Goal: Information Seeking & Learning: Learn about a topic

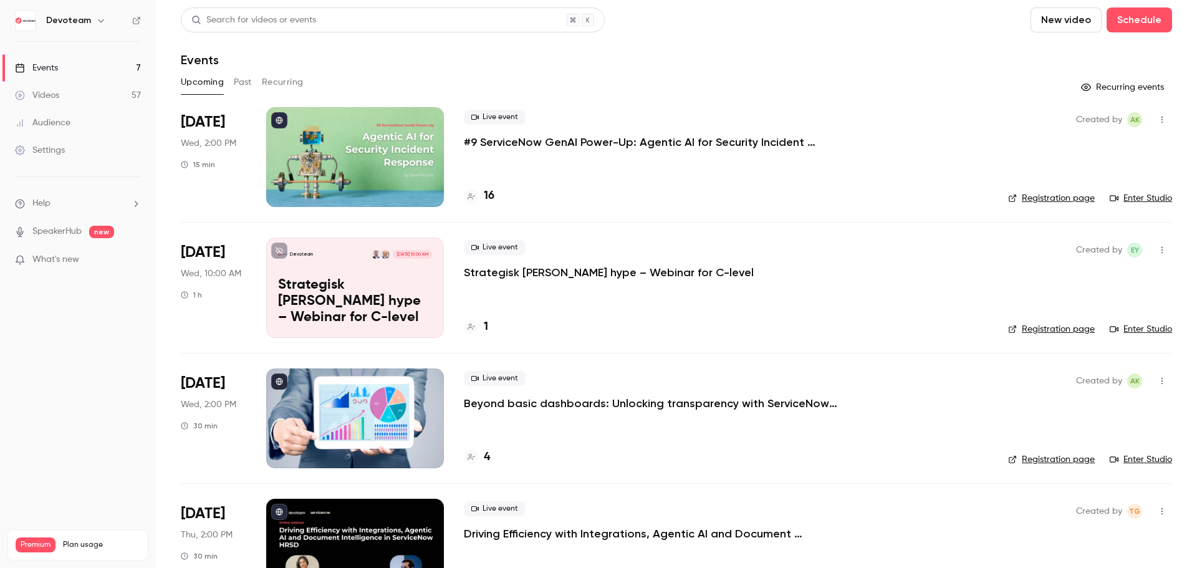
click at [67, 88] on link "Videos 57" at bounding box center [78, 95] width 156 height 27
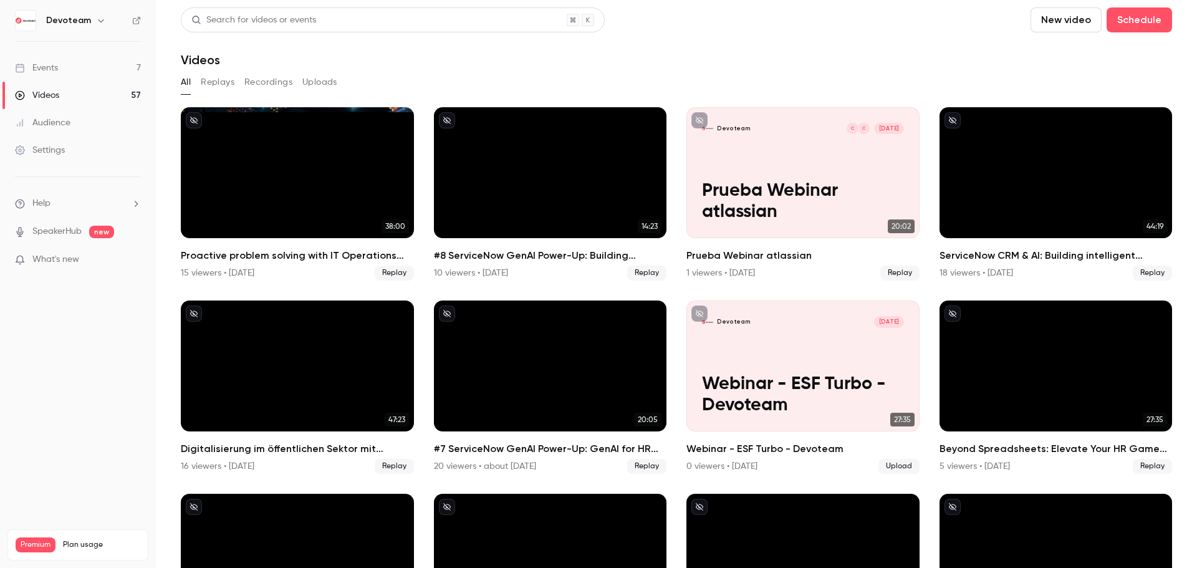
scroll to position [62, 0]
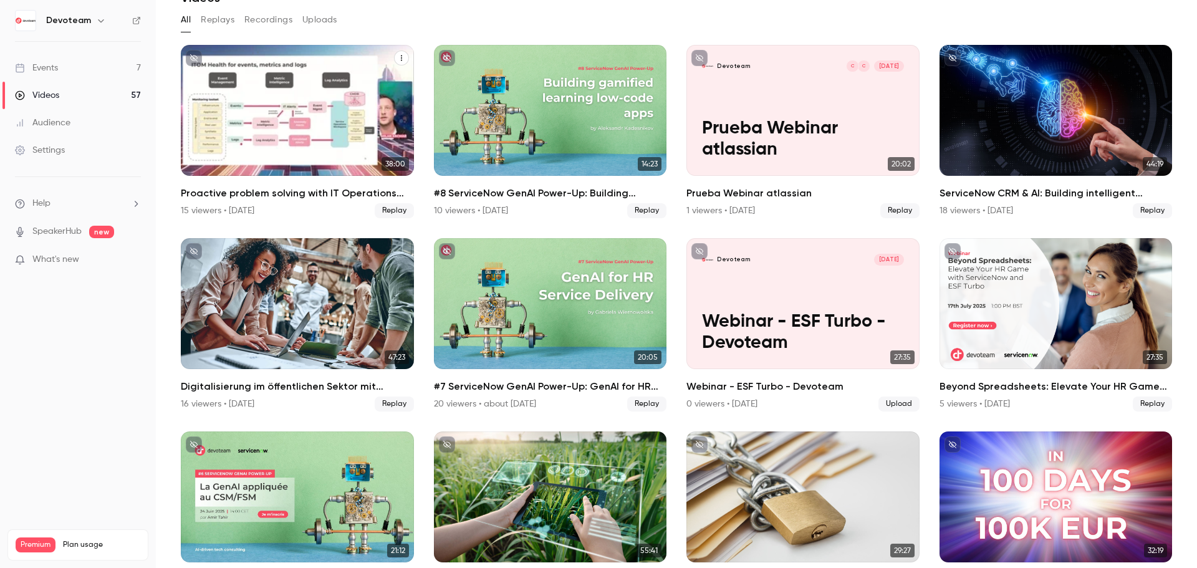
click at [400, 55] on icon "Proactive problem solving with IT Operations Management" at bounding box center [401, 57] width 7 height 7
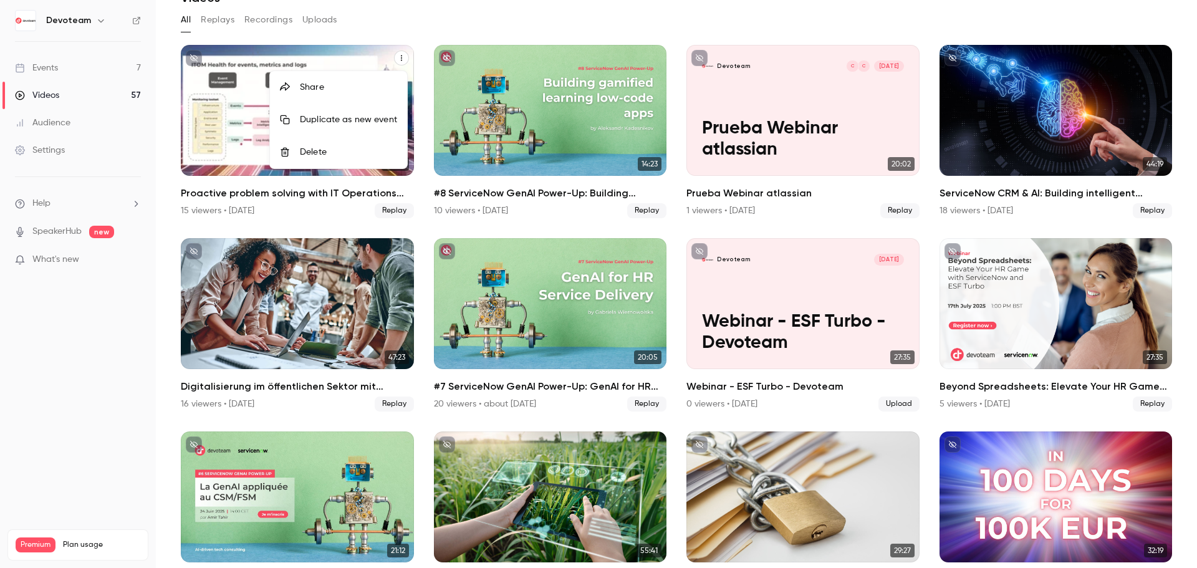
click at [431, 9] on div at bounding box center [598, 284] width 1197 height 568
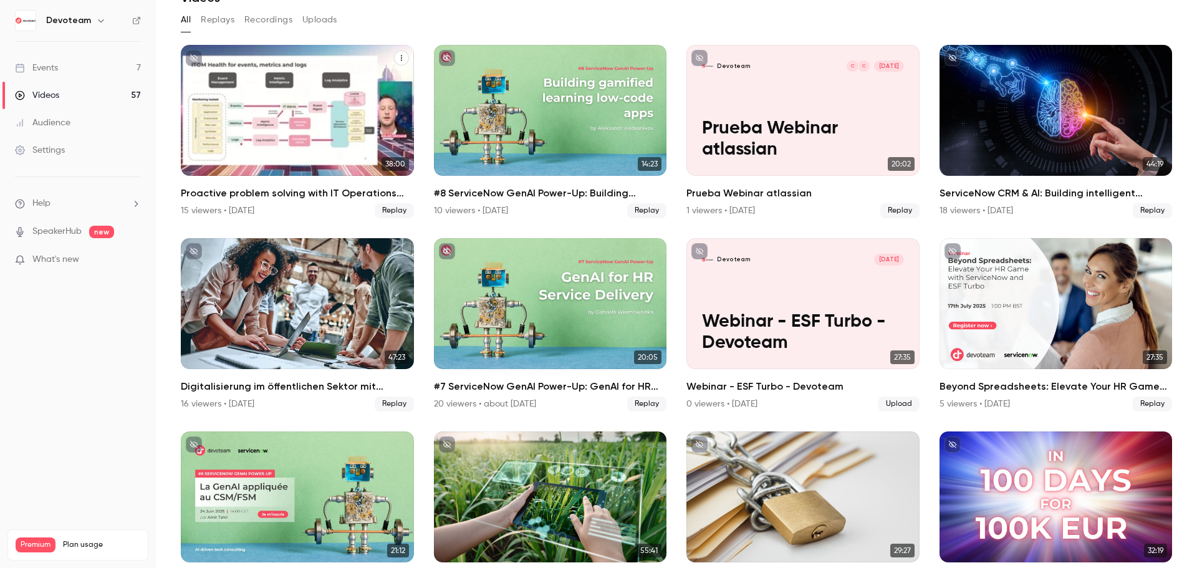
click at [275, 134] on div "Proactive problem solving with IT Operations Management" at bounding box center [297, 110] width 233 height 131
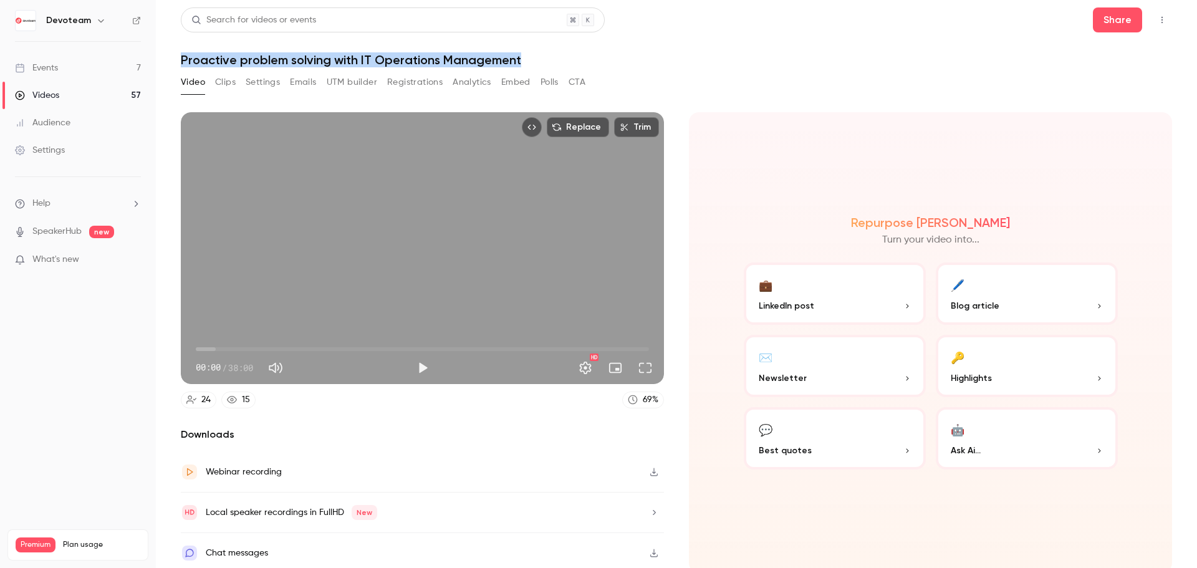
drag, startPoint x: 525, startPoint y: 55, endPoint x: 175, endPoint y: 55, distance: 349.6
click at [175, 55] on main "Search for videos or events Share Proactive problem solving with IT Operations …" at bounding box center [676, 284] width 1041 height 568
copy h1 "Proactive problem solving with IT Operations Management"
click at [532, 57] on h1 "Proactive problem solving with IT Operations Management" at bounding box center [676, 59] width 991 height 15
drag, startPoint x: 543, startPoint y: 59, endPoint x: 181, endPoint y: 59, distance: 362.1
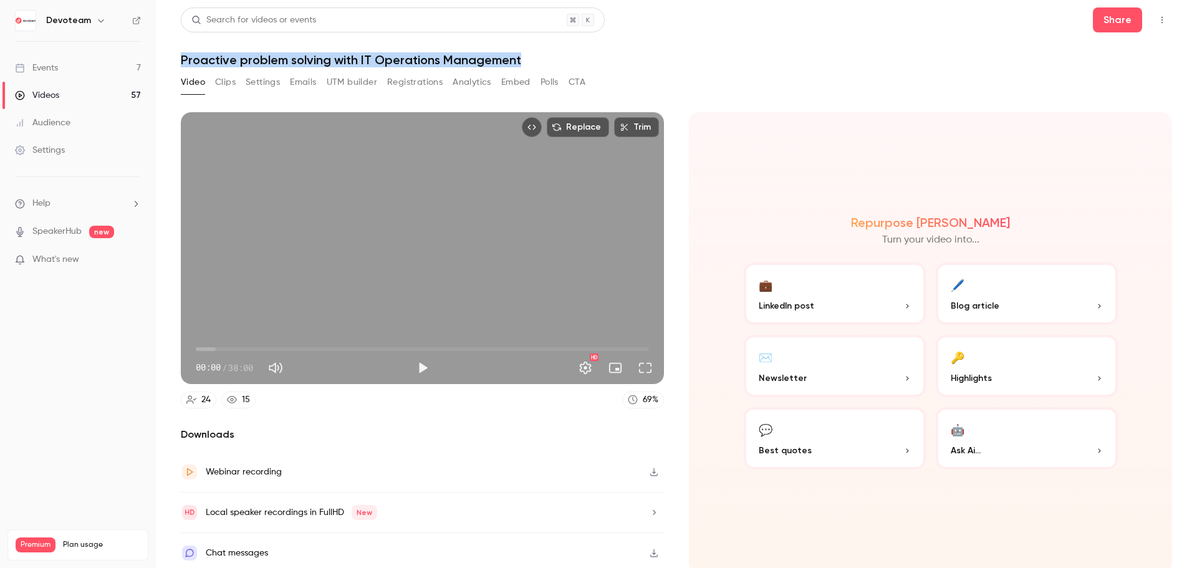
click at [181, 59] on h1 "Proactive problem solving with IT Operations Management" at bounding box center [676, 59] width 991 height 15
copy h1 "Proactive problem solving with IT Operations Management"
click at [1111, 20] on button "Share" at bounding box center [1116, 19] width 49 height 25
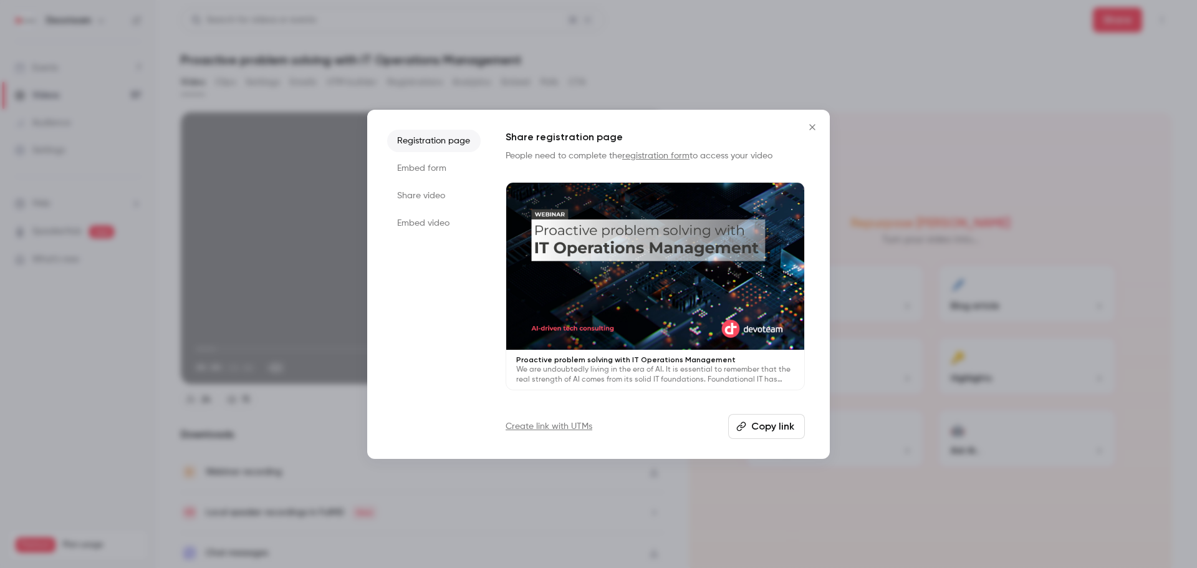
click at [432, 193] on li "Share video" at bounding box center [433, 195] width 93 height 22
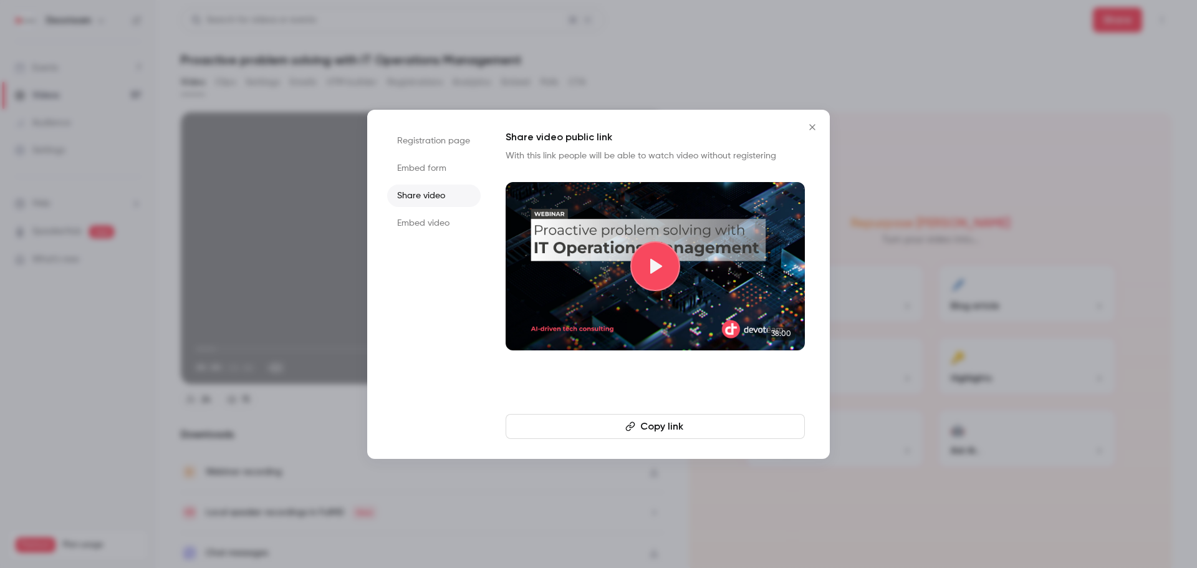
click at [674, 429] on button "Copy link" at bounding box center [654, 426] width 299 height 25
drag, startPoint x: 814, startPoint y: 131, endPoint x: 769, endPoint y: 115, distance: 47.7
click at [814, 131] on icon "Close" at bounding box center [812, 127] width 15 height 10
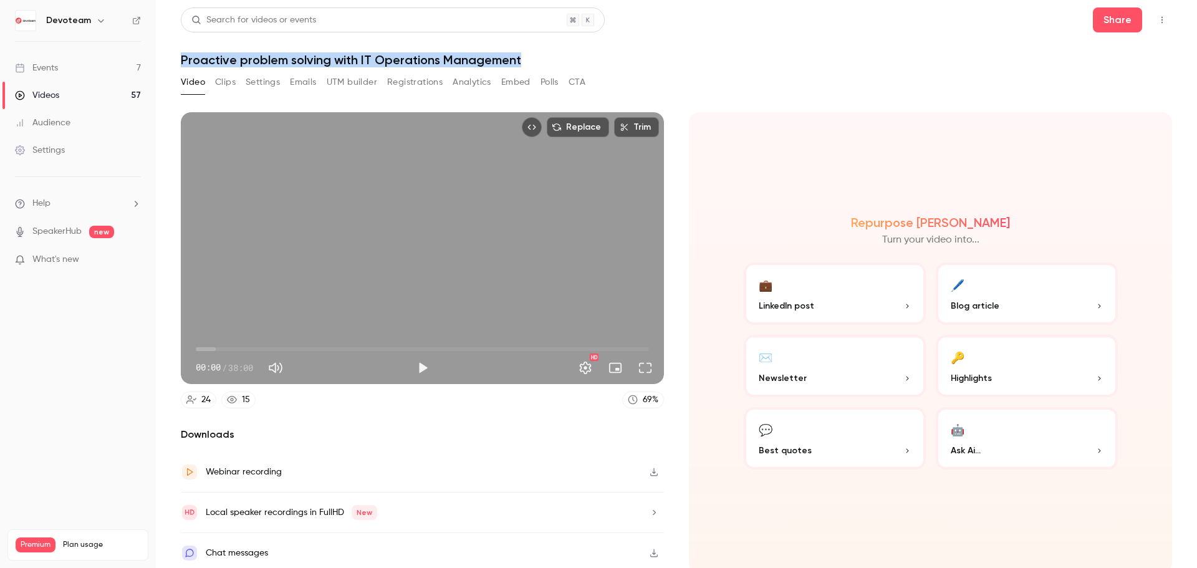
drag, startPoint x: 531, startPoint y: 59, endPoint x: 183, endPoint y: 50, distance: 347.9
click at [183, 50] on header "Search for videos or events Share Proactive problem solving with IT Operations …" at bounding box center [676, 37] width 991 height 60
copy h1 "Proactive problem solving with IT Operations Management"
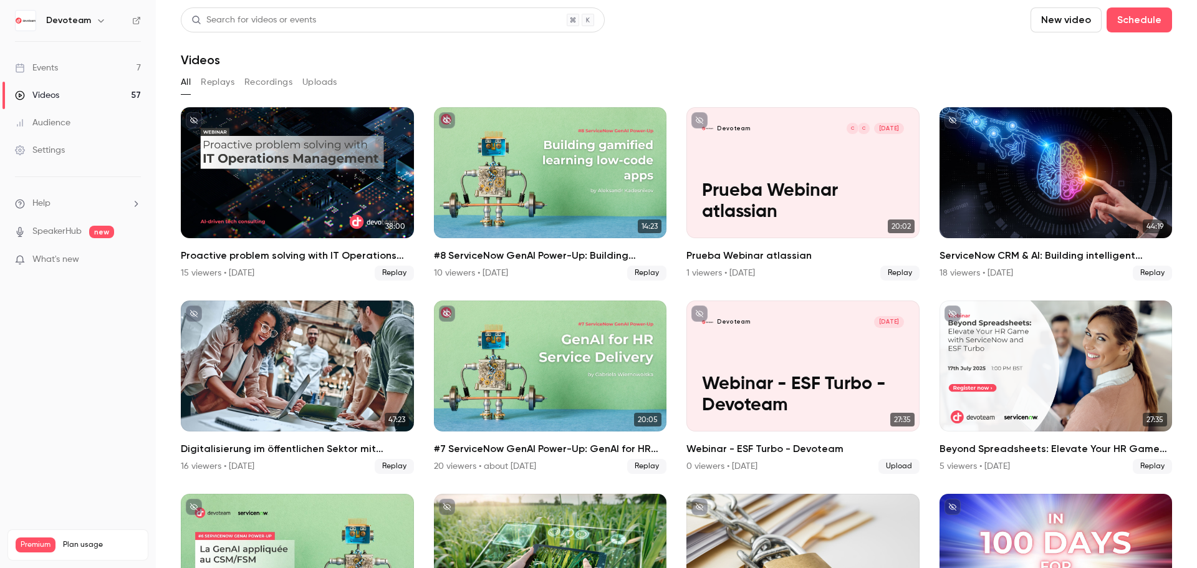
click at [82, 73] on link "Events 7" at bounding box center [78, 67] width 156 height 27
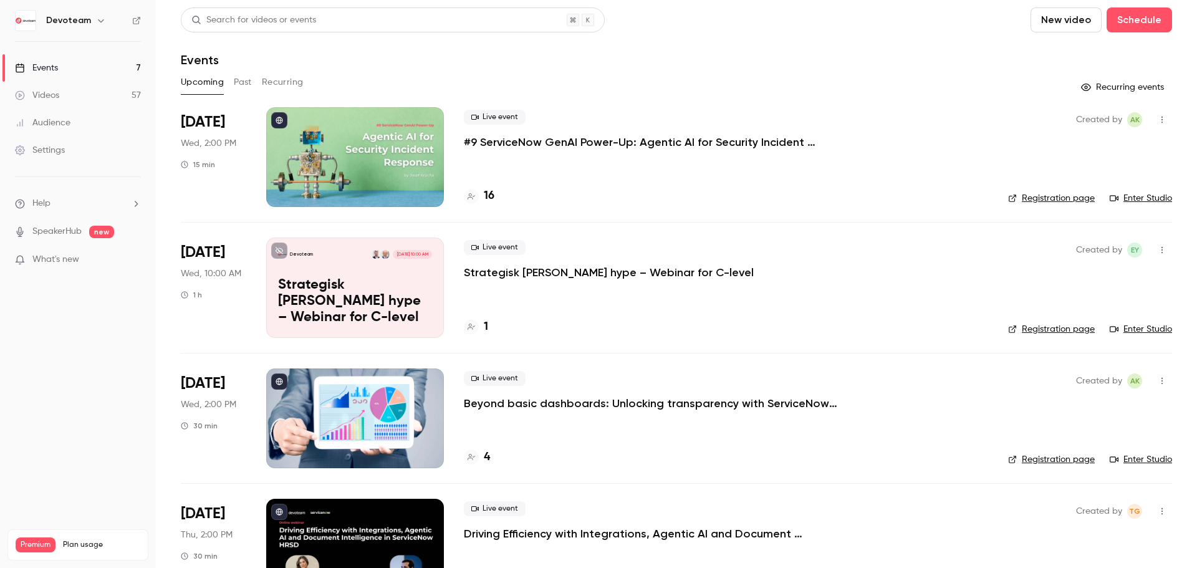
click at [227, 85] on div "Upcoming Past Recurring" at bounding box center [676, 82] width 991 height 20
click at [239, 85] on button "Past" at bounding box center [243, 82] width 18 height 20
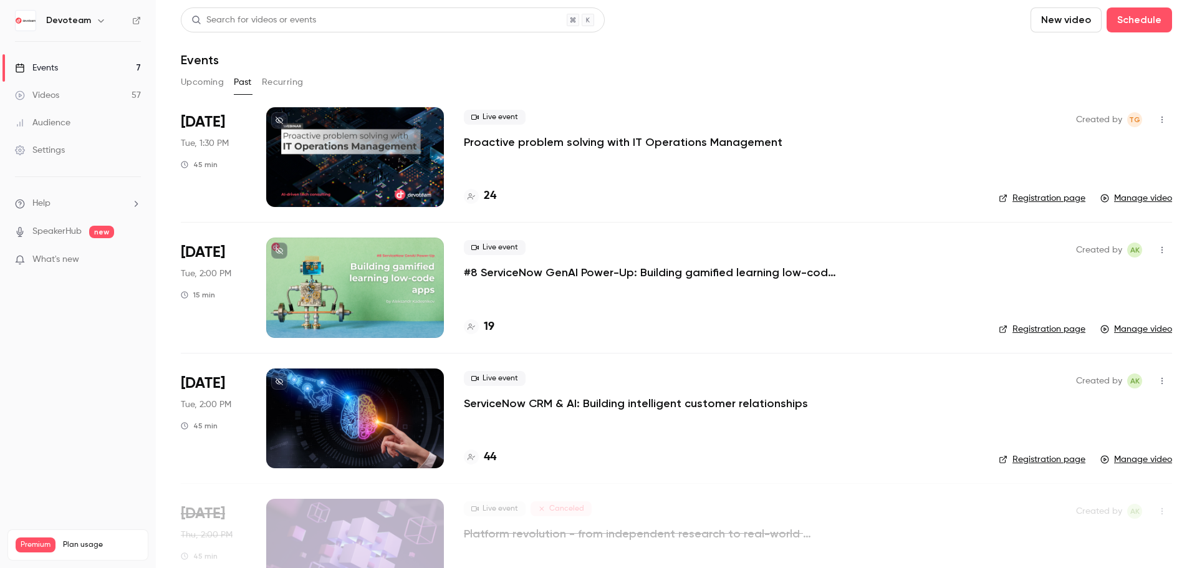
click at [371, 166] on div at bounding box center [355, 157] width 178 height 100
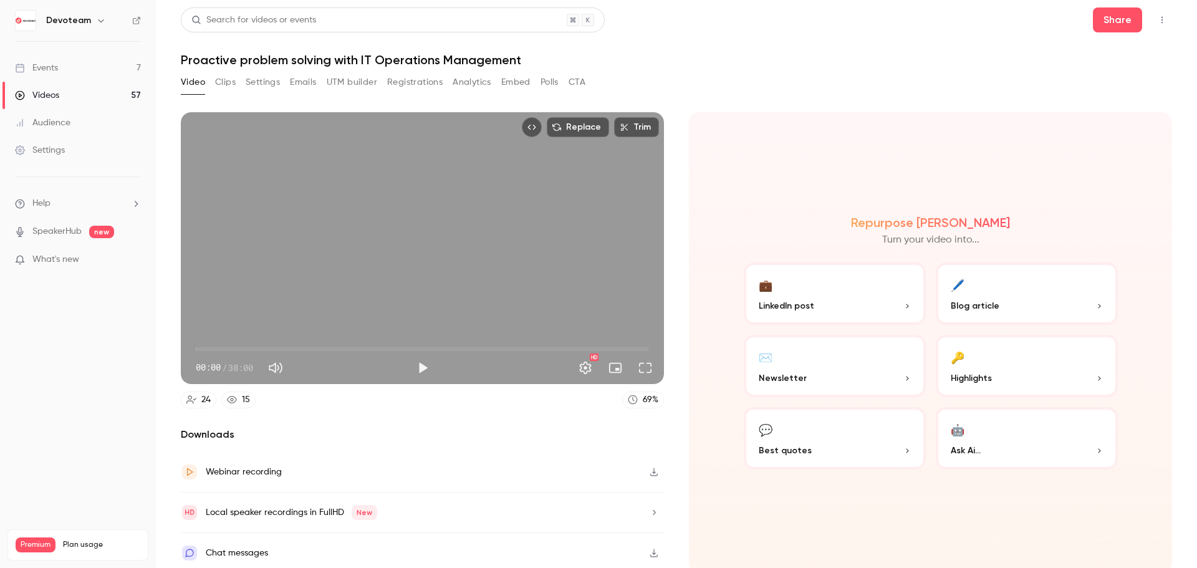
click at [231, 84] on button "Clips" at bounding box center [225, 82] width 21 height 20
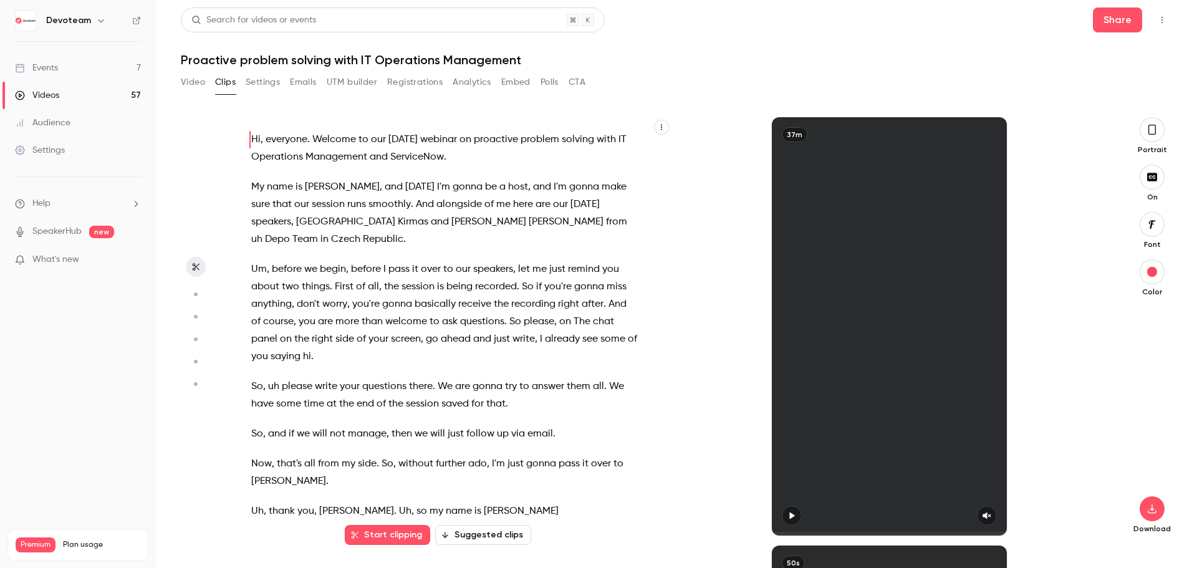
click at [305, 85] on button "Emails" at bounding box center [303, 82] width 26 height 20
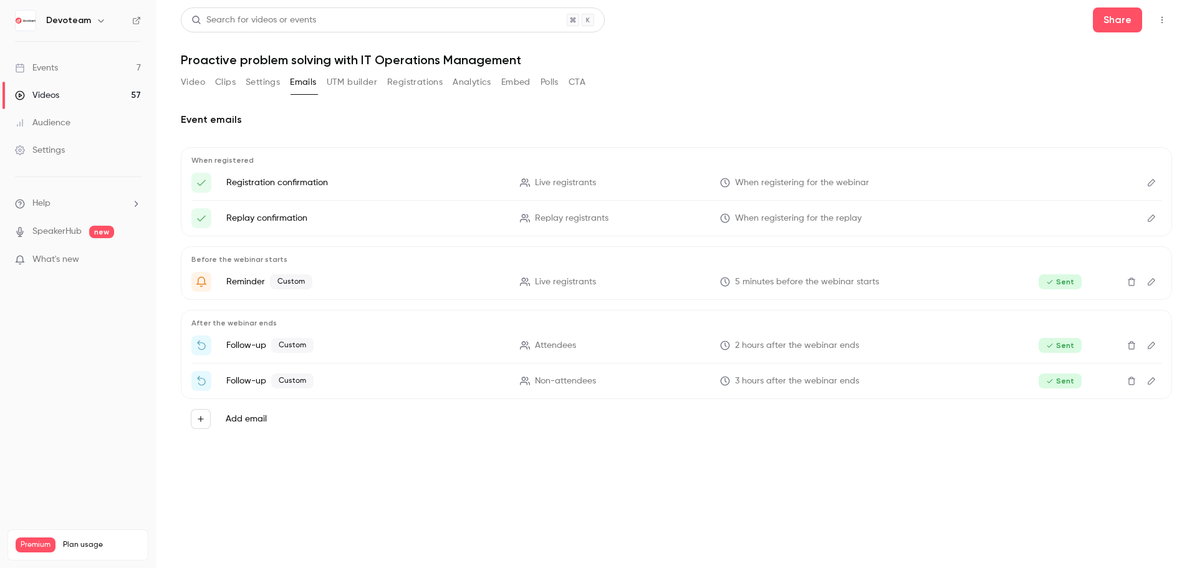
click at [197, 84] on button "Video" at bounding box center [193, 82] width 24 height 20
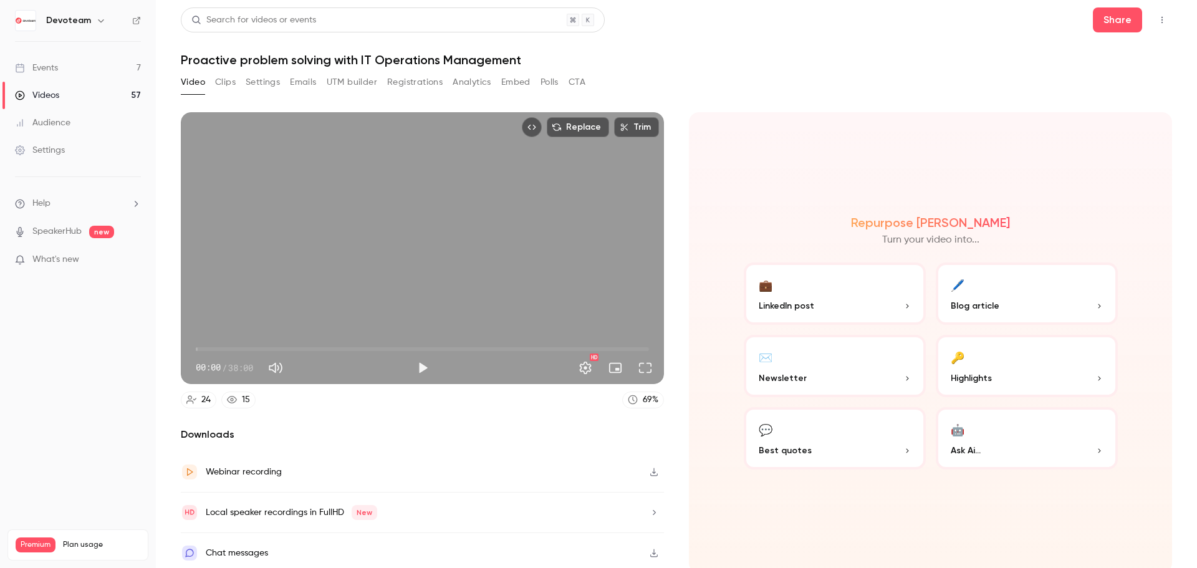
click at [100, 64] on link "Events 7" at bounding box center [78, 67] width 156 height 27
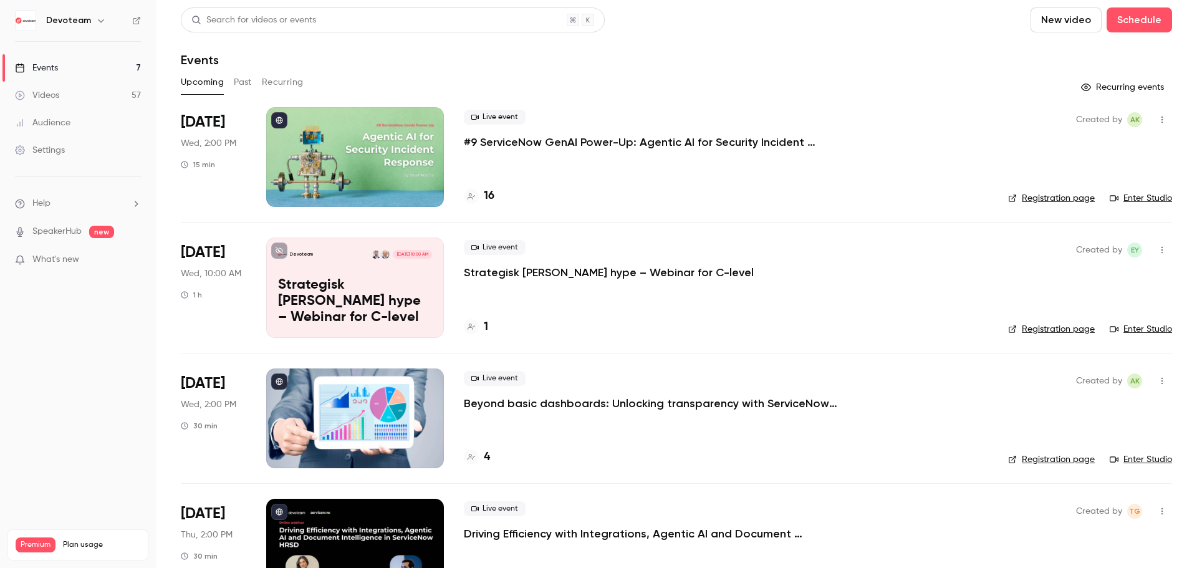
click at [234, 86] on button "Past" at bounding box center [243, 82] width 18 height 20
